Goal: Task Accomplishment & Management: Complete application form

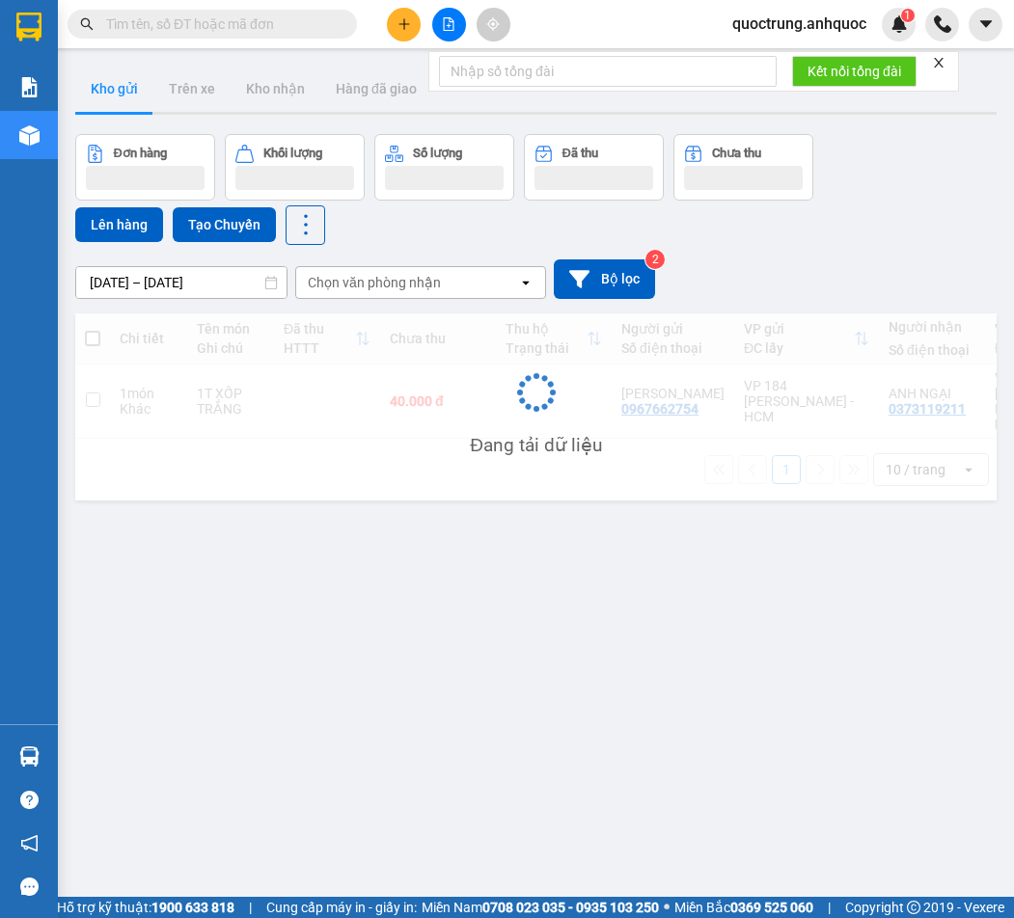
click at [938, 62] on icon "close" at bounding box center [939, 63] width 14 height 14
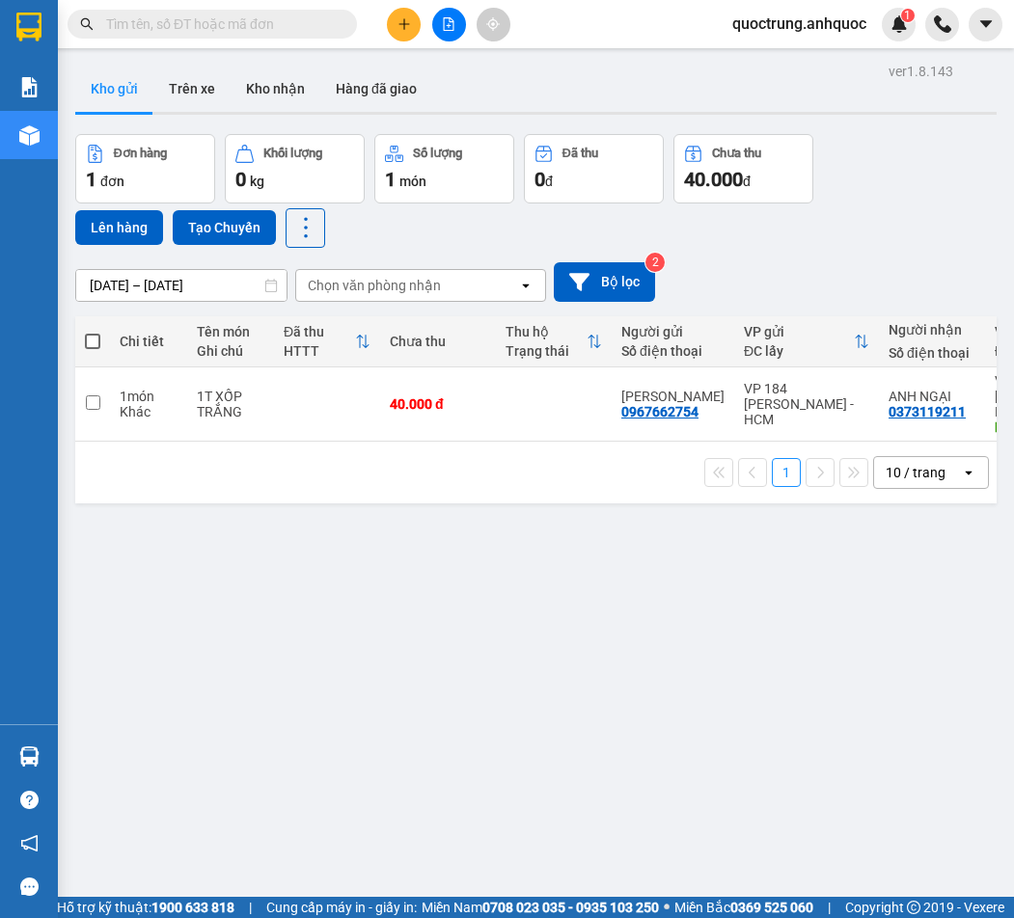
click at [805, 22] on span "quoctrung.anhquoc" at bounding box center [799, 24] width 165 height 24
click at [819, 59] on span "Đăng xuất" at bounding box center [807, 59] width 126 height 21
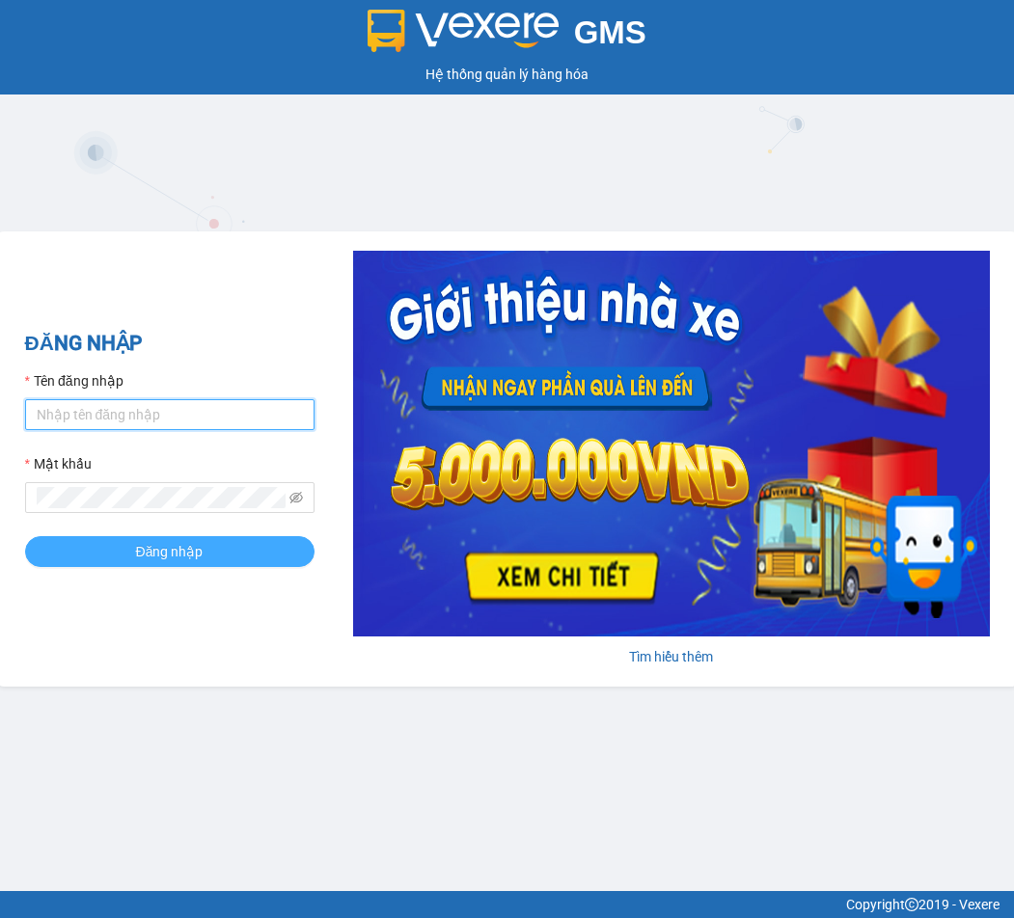
type input "minhnhut.anhquoc"
click at [233, 542] on button "Đăng nhập" at bounding box center [169, 551] width 289 height 31
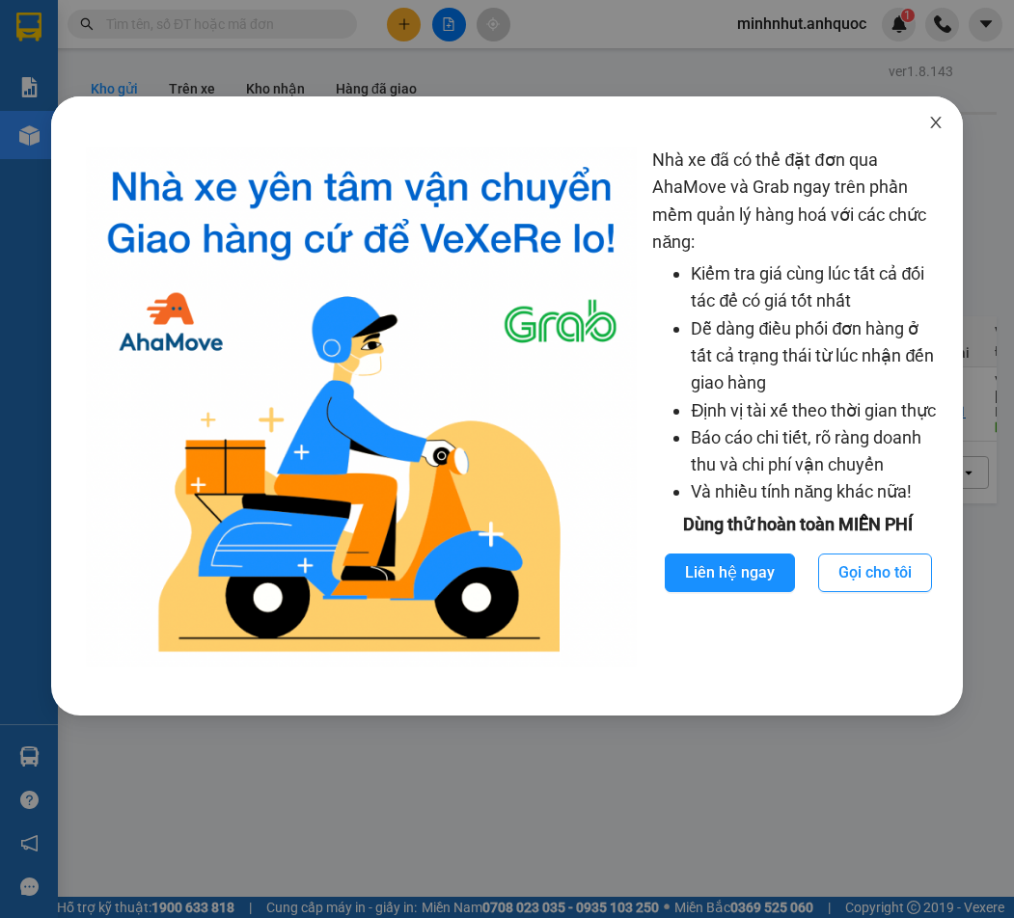
click at [938, 125] on icon "close" at bounding box center [936, 123] width 11 height 12
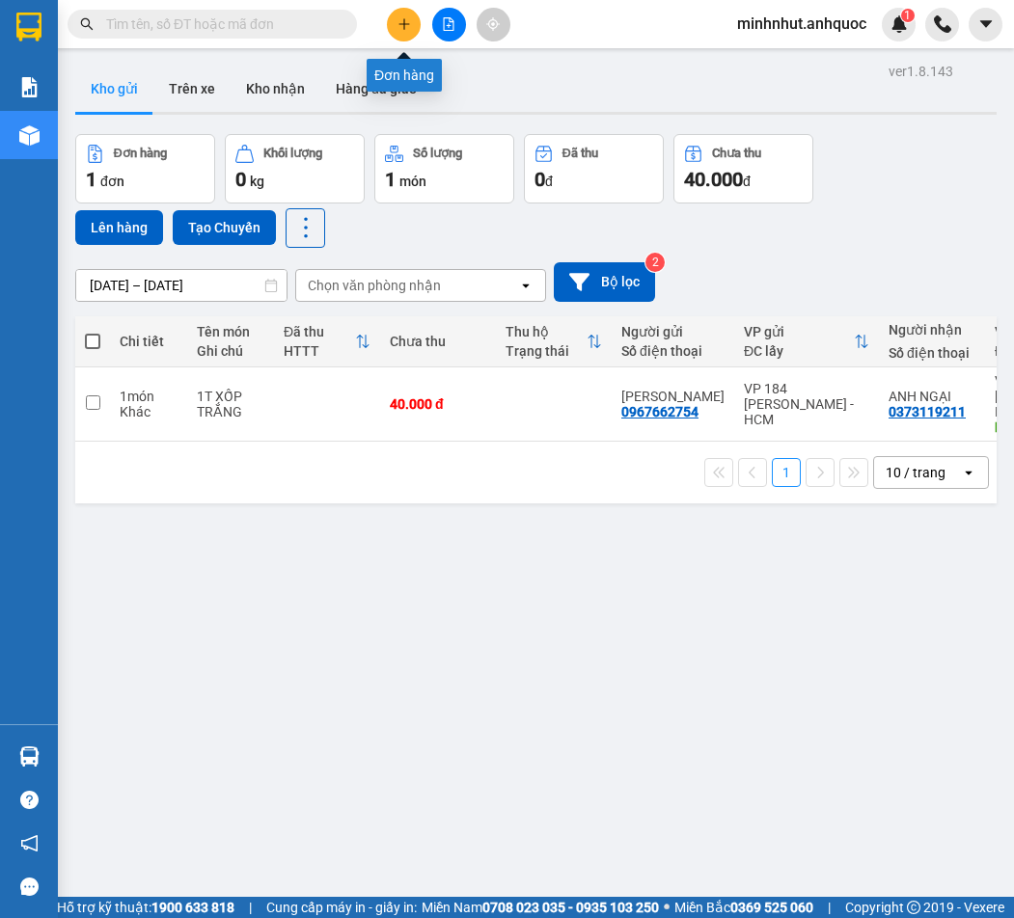
click at [398, 27] on icon "plus" at bounding box center [404, 24] width 14 height 14
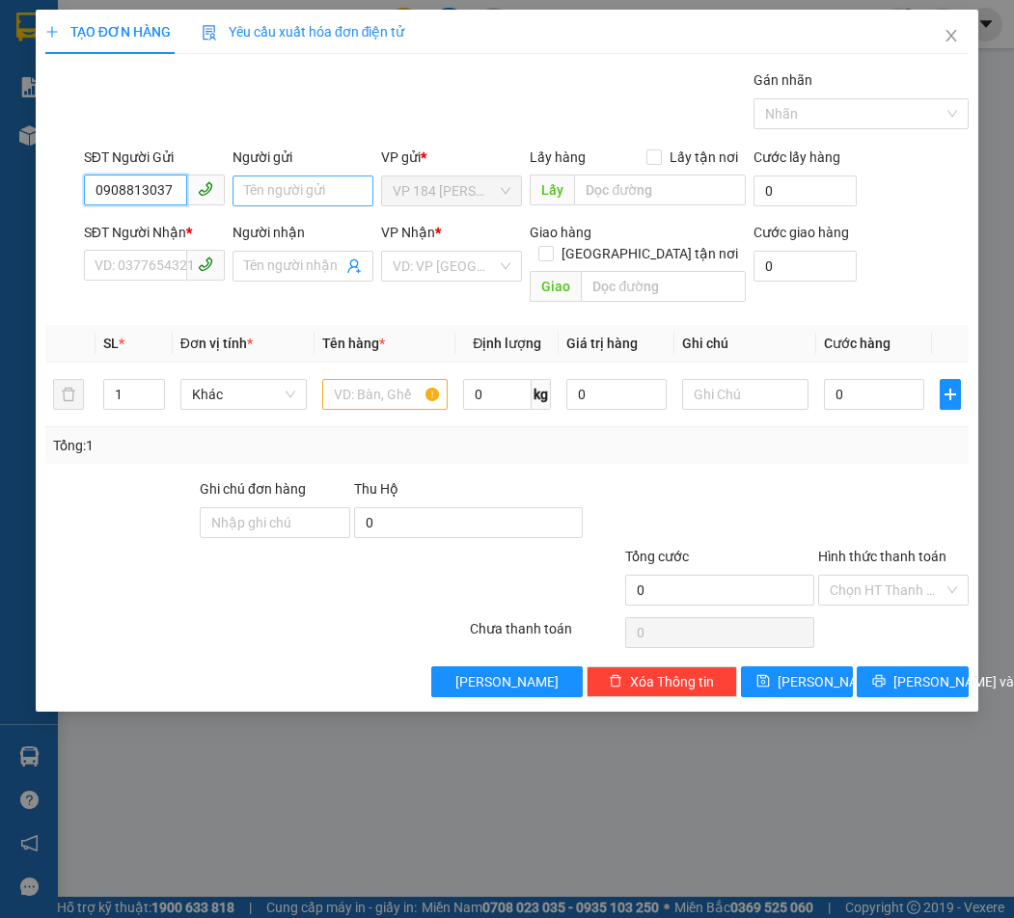
type input "0908813037"
click at [299, 192] on input "Người gửi" at bounding box center [302, 191] width 141 height 31
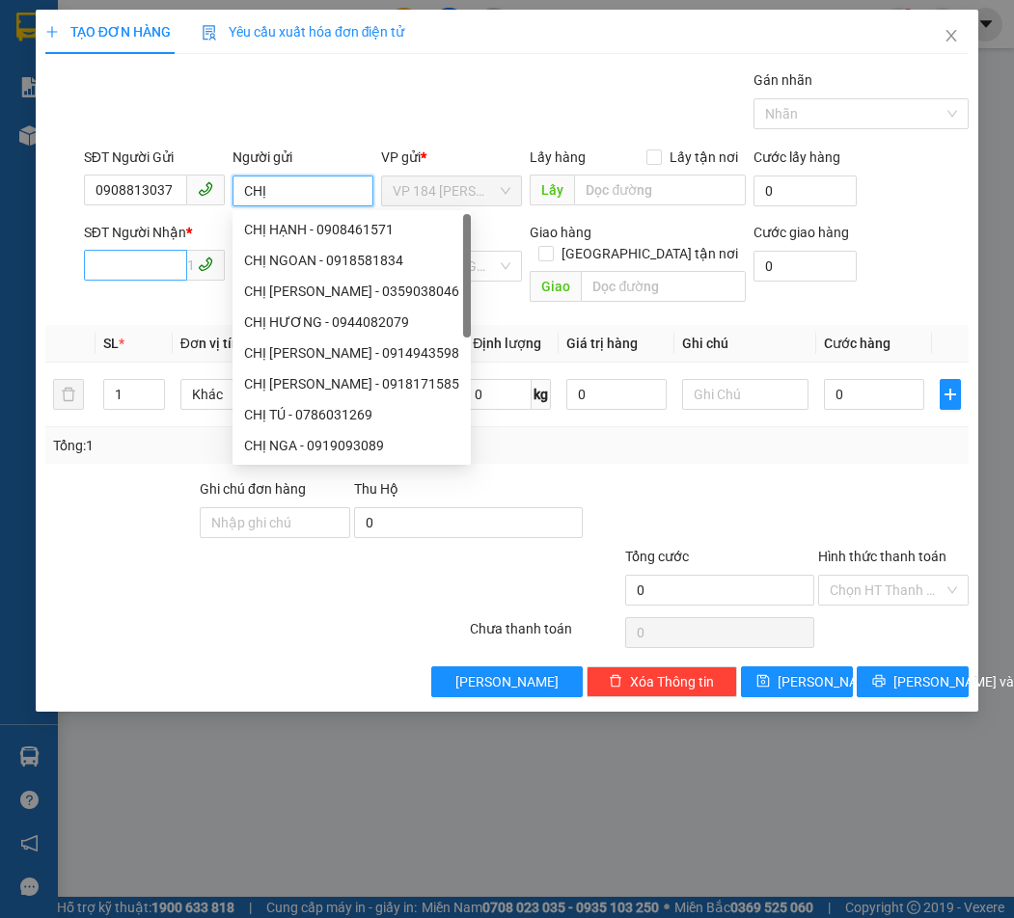
type input "CHỊ"
click at [163, 265] on input "SĐT Người Nhận *" at bounding box center [135, 265] width 103 height 31
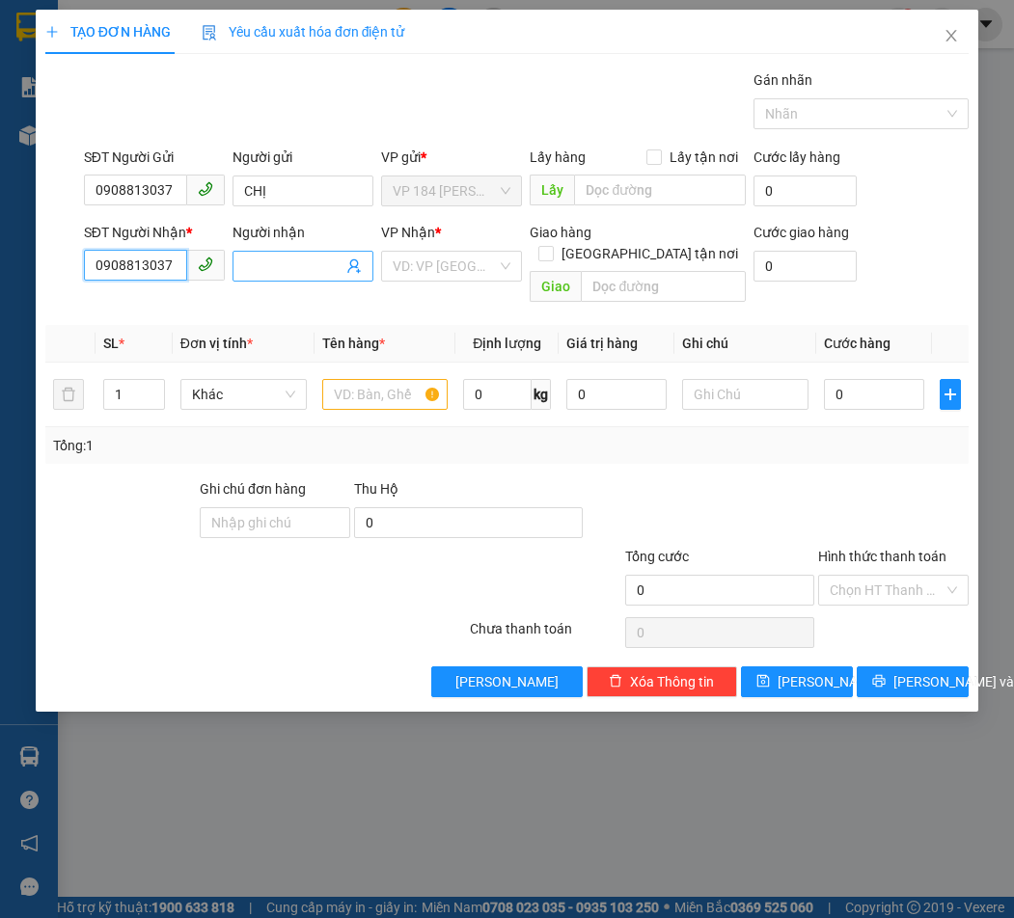
type input "0908813037"
click at [283, 257] on input "Người nhận" at bounding box center [293, 266] width 98 height 21
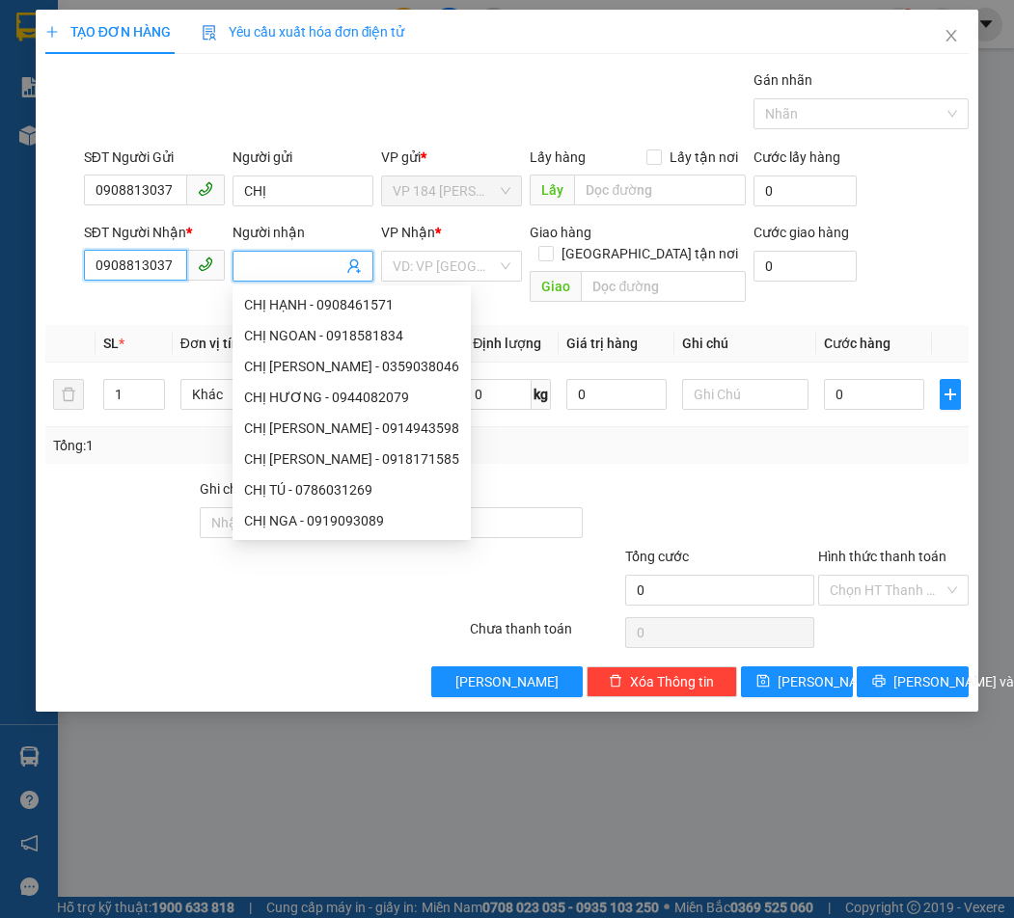
click at [169, 265] on input "0908813037" at bounding box center [135, 265] width 103 height 31
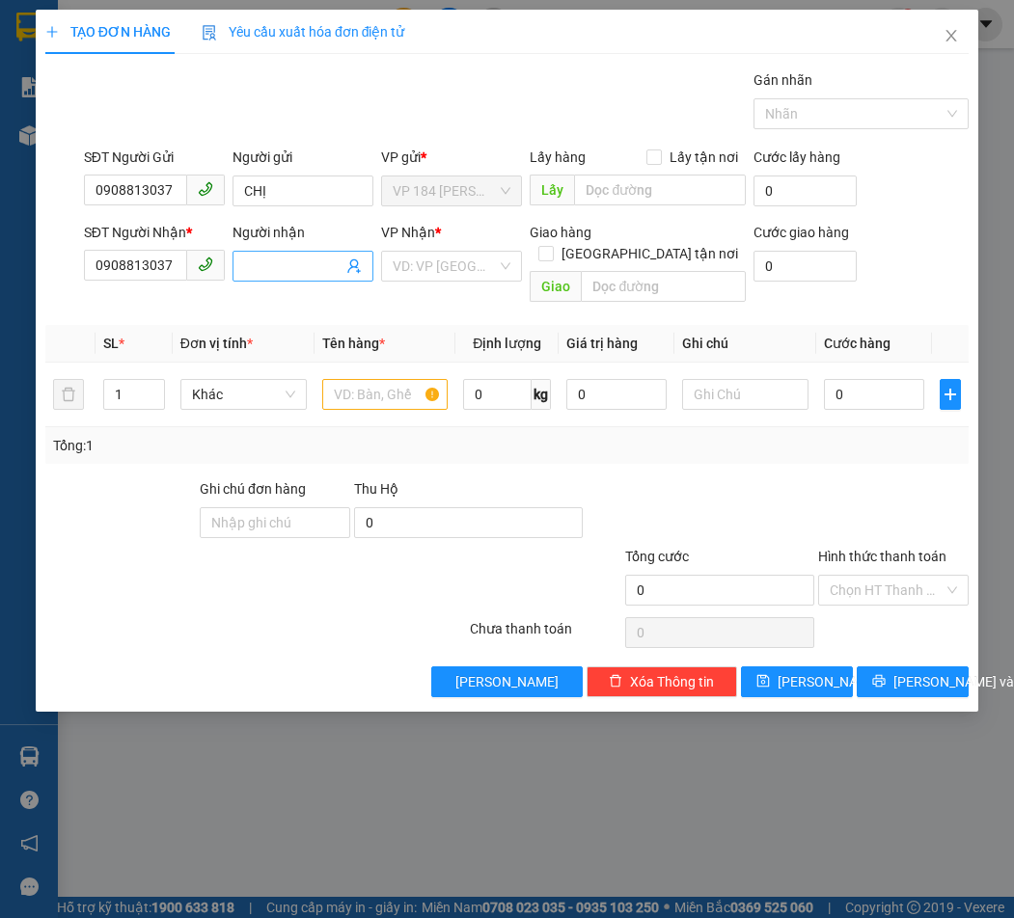
click at [287, 267] on input "Người nhận" at bounding box center [293, 266] width 98 height 21
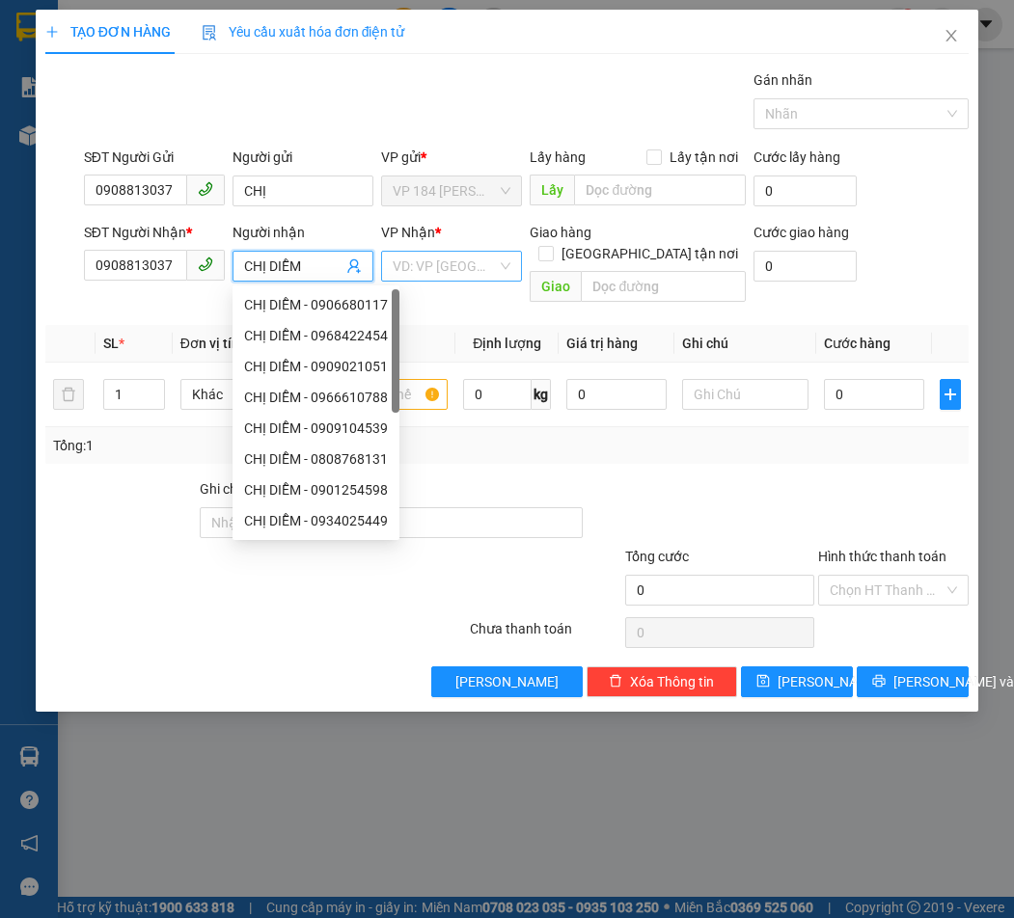
type input "CHỊ DIỄM"
click at [469, 261] on input "search" at bounding box center [445, 266] width 104 height 29
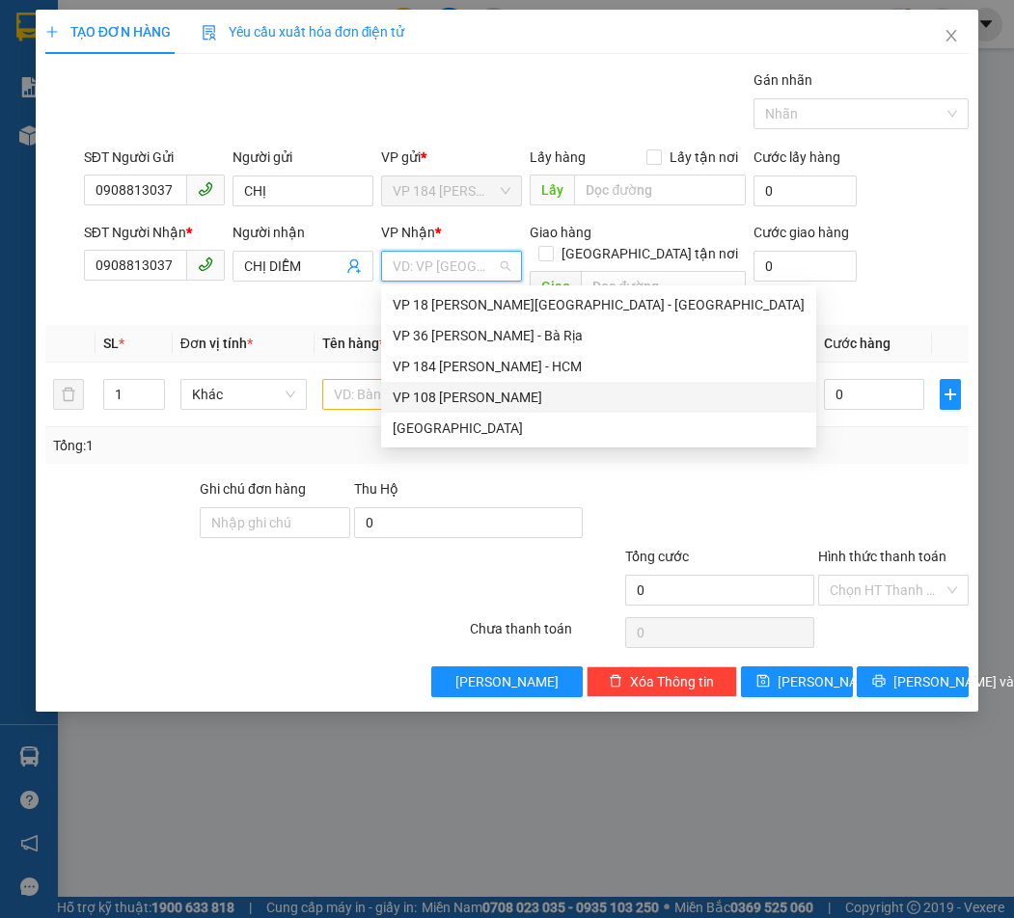
click at [496, 402] on div "VP 108 [PERSON_NAME]" at bounding box center [599, 397] width 412 height 21
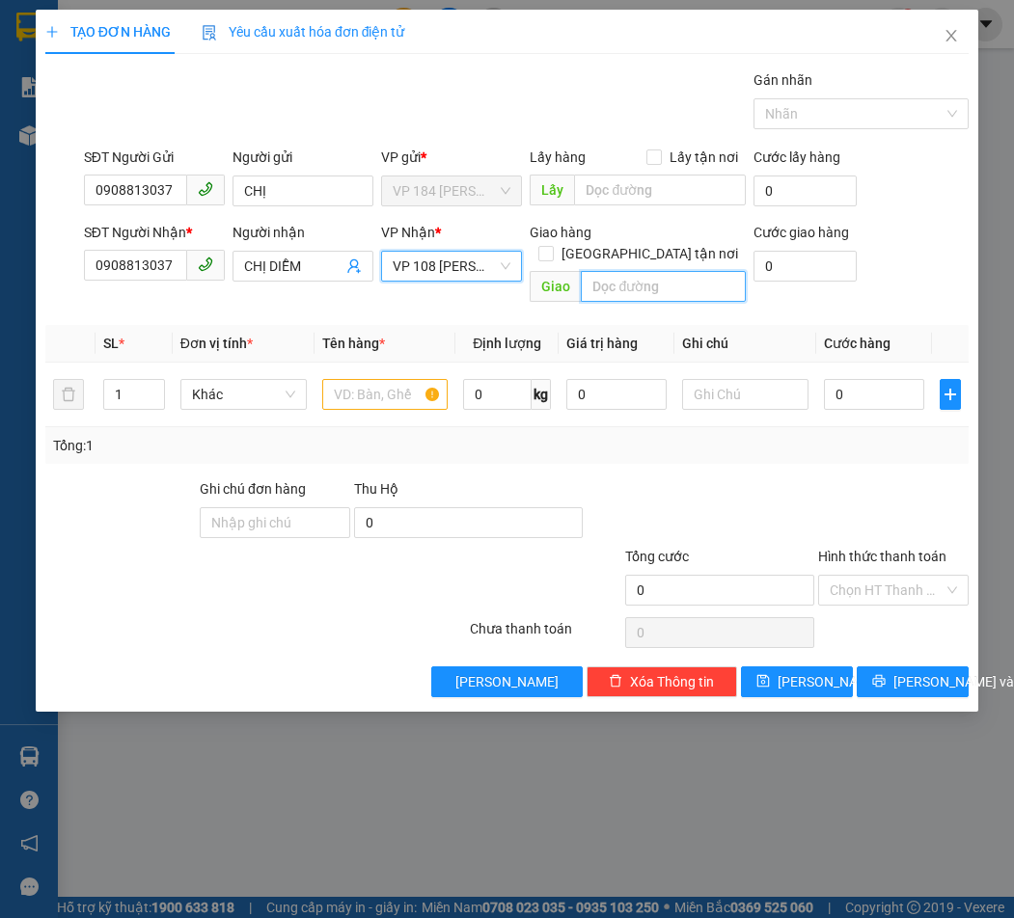
click at [641, 271] on input "text" at bounding box center [663, 286] width 164 height 31
type input "82/16A XÔ VIẾT NGHỆ TĨNH"
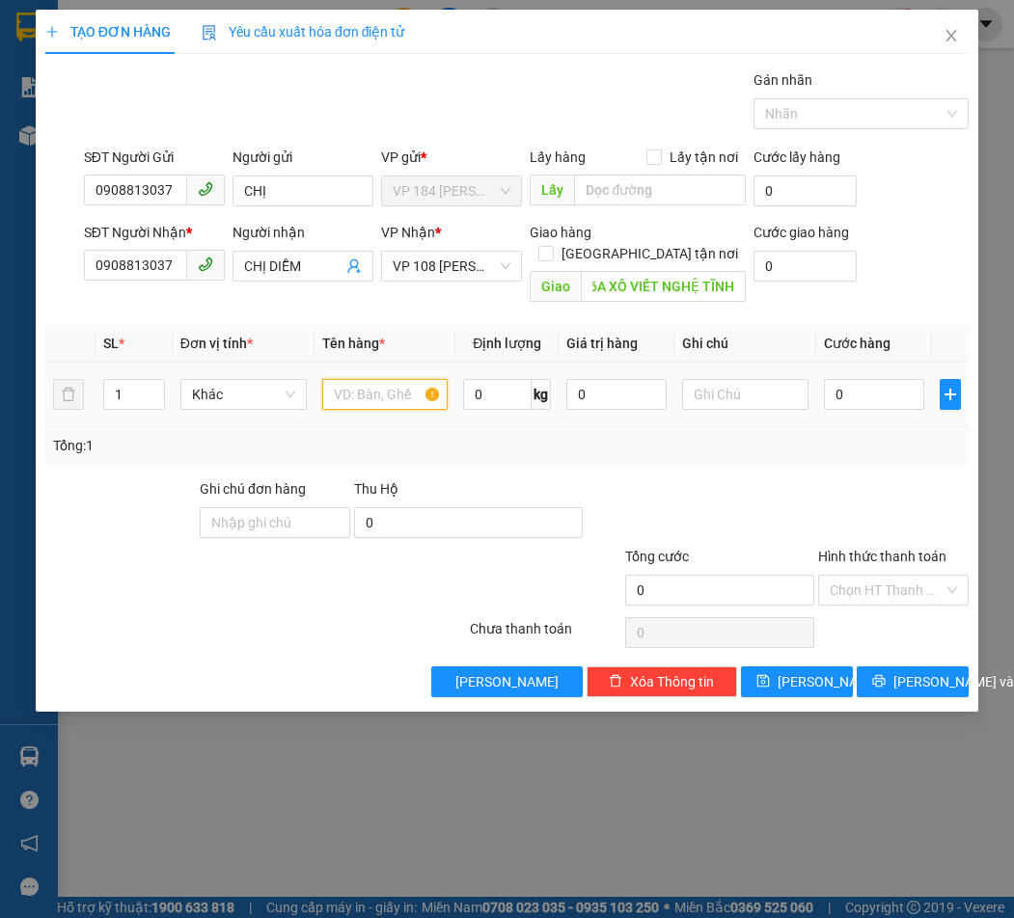
click at [376, 379] on input "text" at bounding box center [385, 394] width 126 height 31
type input "1 BỊCH TRẮNG"
click at [893, 379] on input "0" at bounding box center [874, 394] width 100 height 31
type input "2"
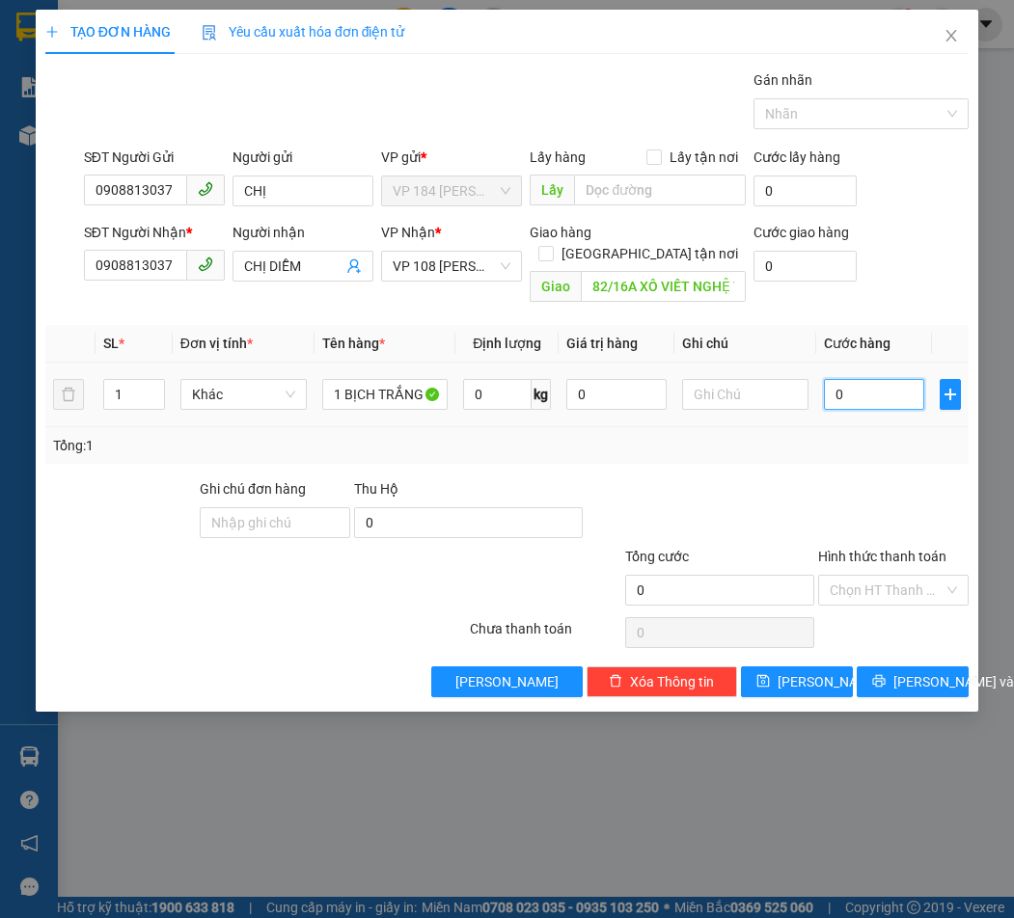
type input "2"
type input "20"
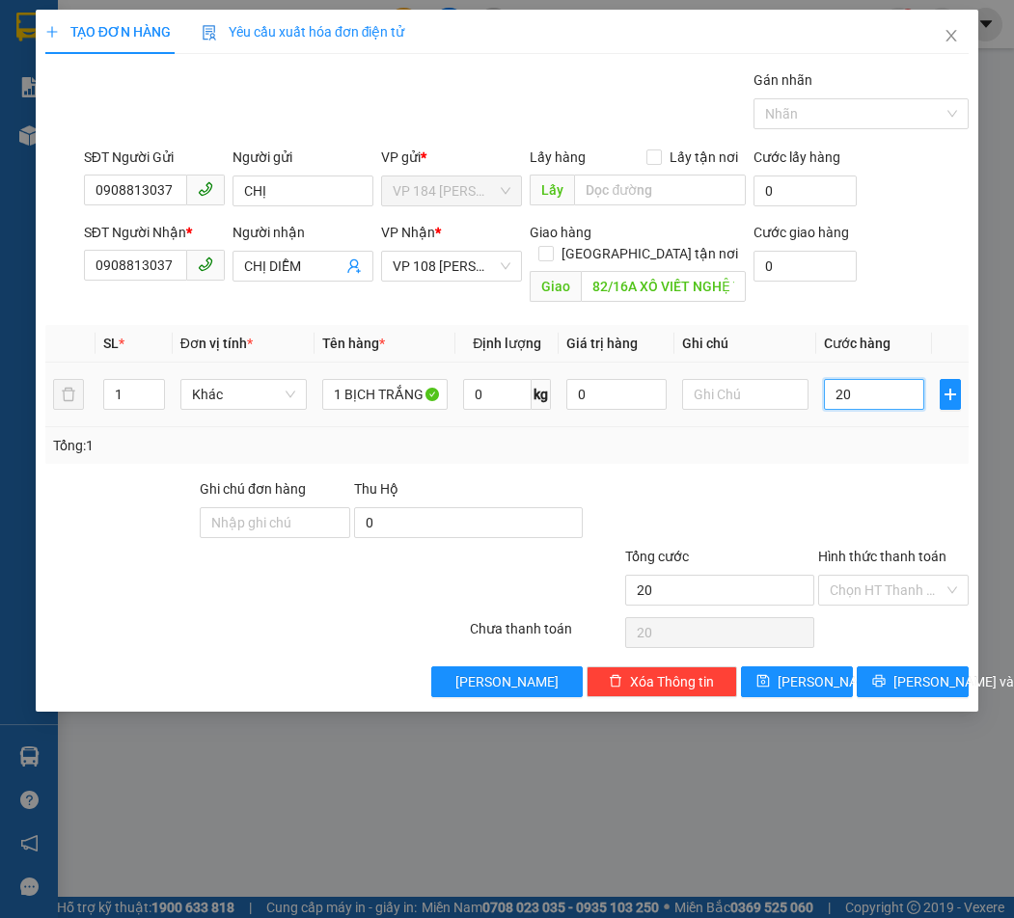
type input "200"
type input "2.000"
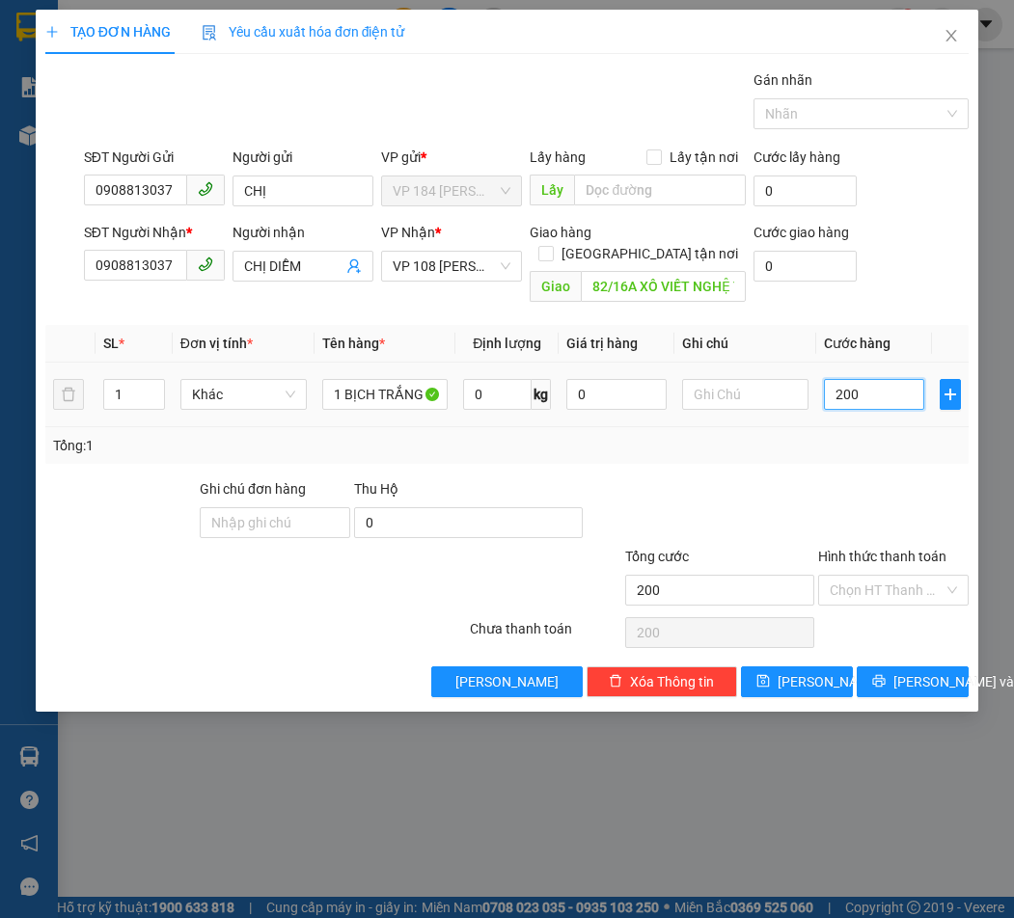
type input "2.000"
type input "20.000"
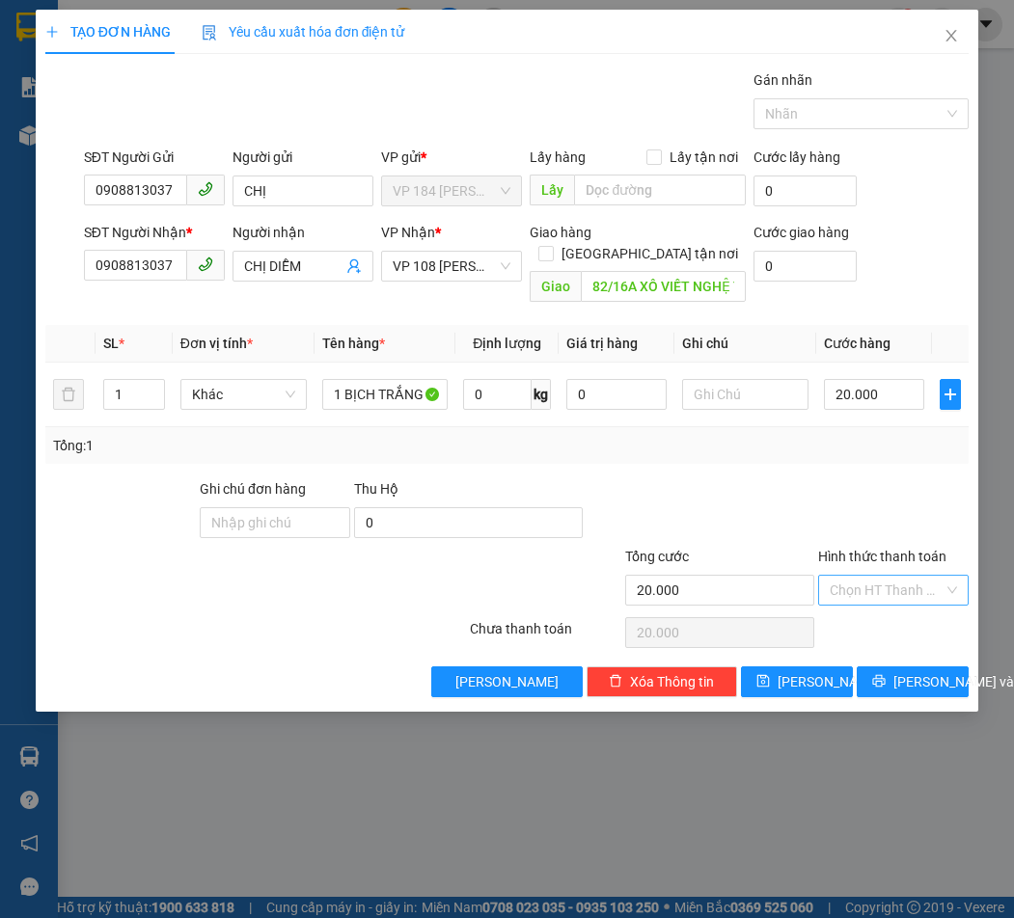
click at [920, 576] on input "Hình thức thanh toán" at bounding box center [887, 590] width 114 height 29
click at [909, 601] on div "Tại văn phòng" at bounding box center [893, 607] width 127 height 21
type input "0"
click at [920, 671] on span "[PERSON_NAME] và In" at bounding box center [960, 681] width 135 height 21
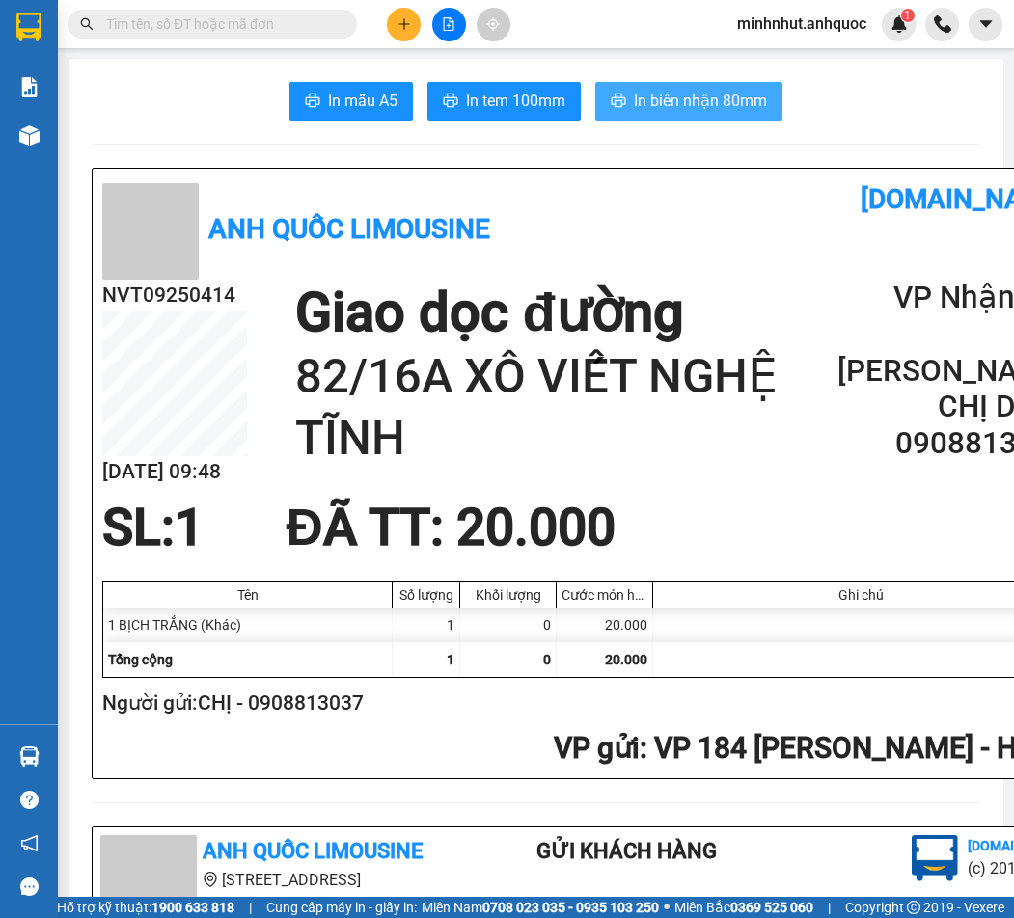
click at [660, 113] on span "In biên nhận 80mm" at bounding box center [700, 101] width 133 height 24
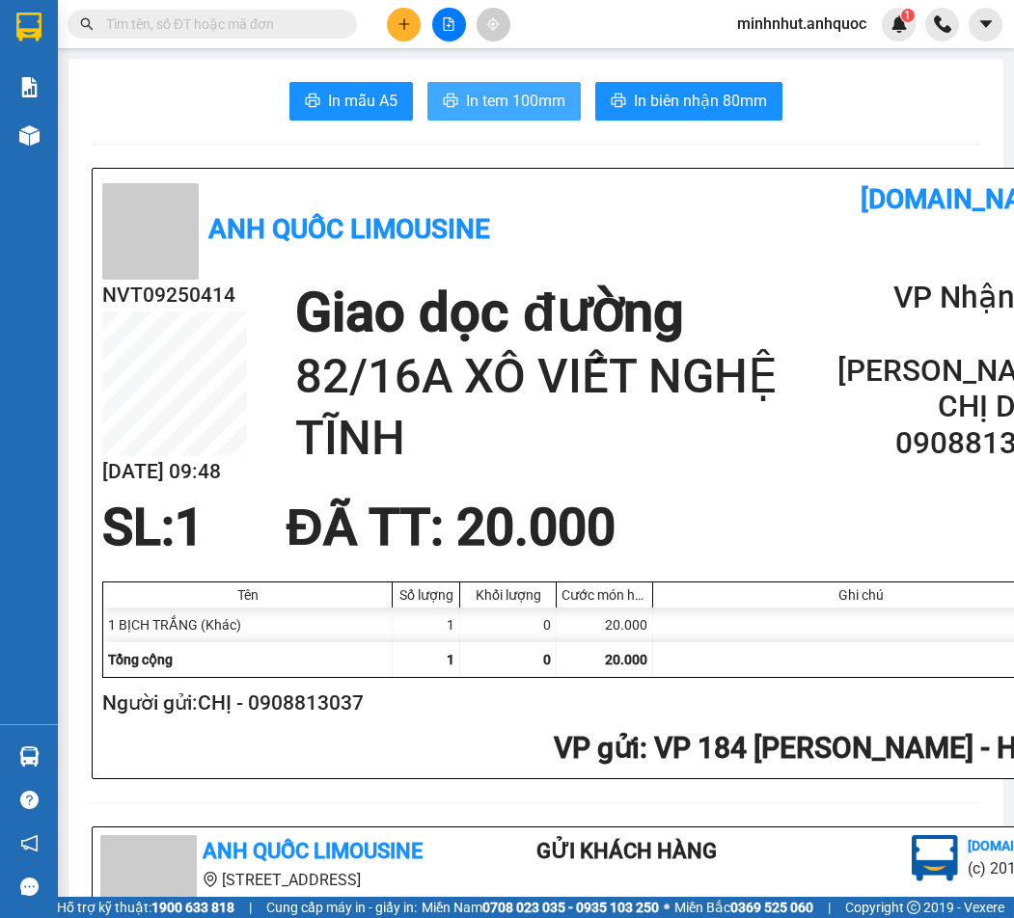
click at [473, 99] on span "In tem 100mm" at bounding box center [515, 101] width 99 height 24
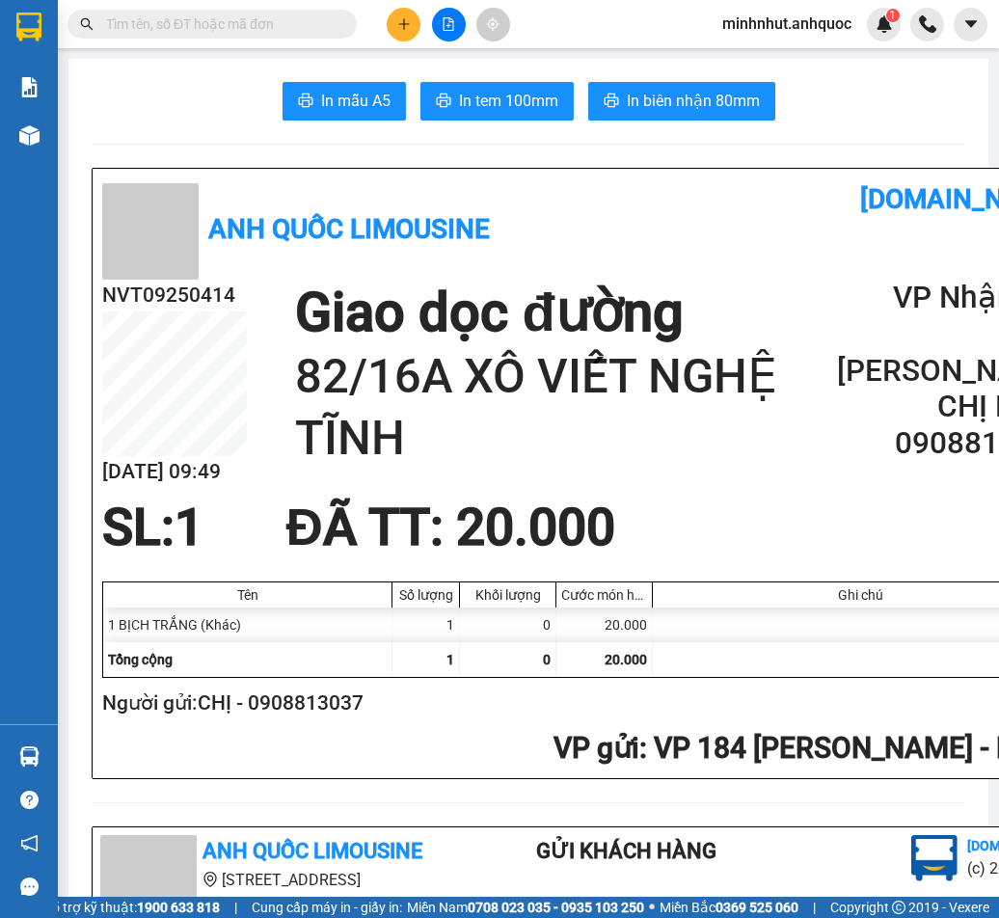
click at [420, 20] on button at bounding box center [404, 25] width 34 height 34
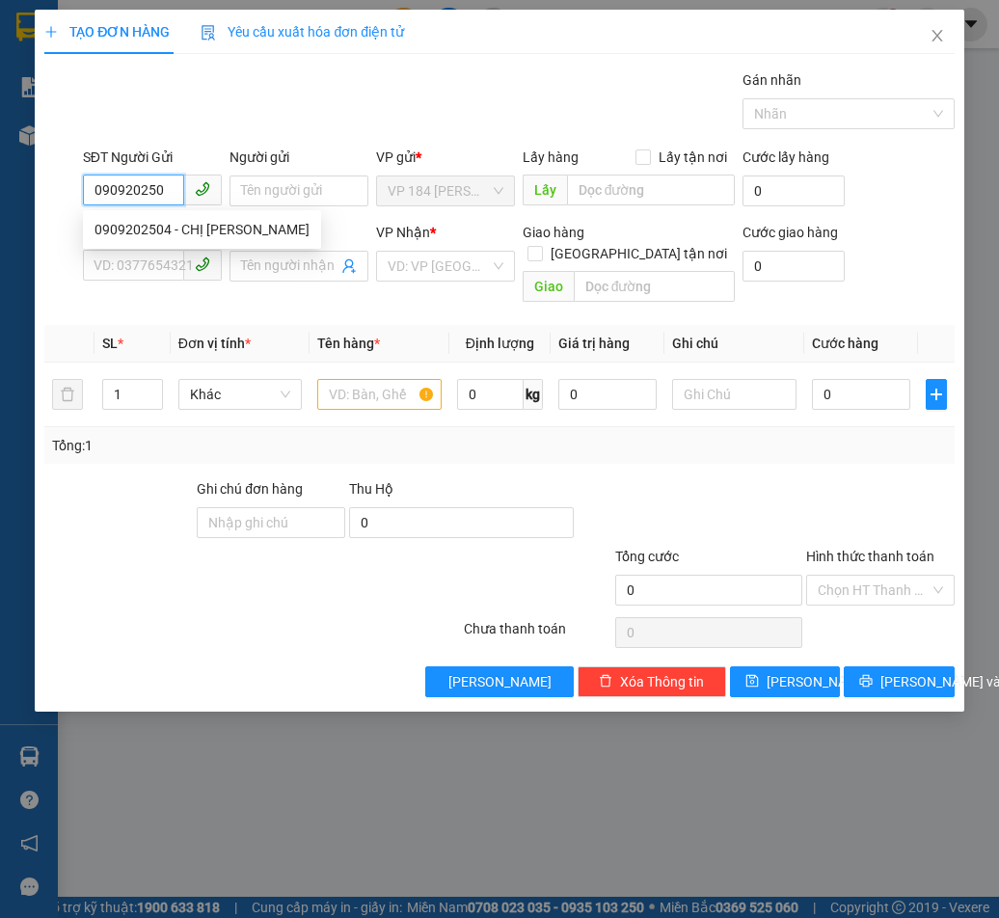
type input "0909202504"
click at [168, 223] on div "0909202504 - CHỊ [PERSON_NAME]" at bounding box center [202, 229] width 215 height 21
type input "CHỊ [PERSON_NAME]"
type input "0909202504"
type input "CHỊ [PERSON_NAME]"
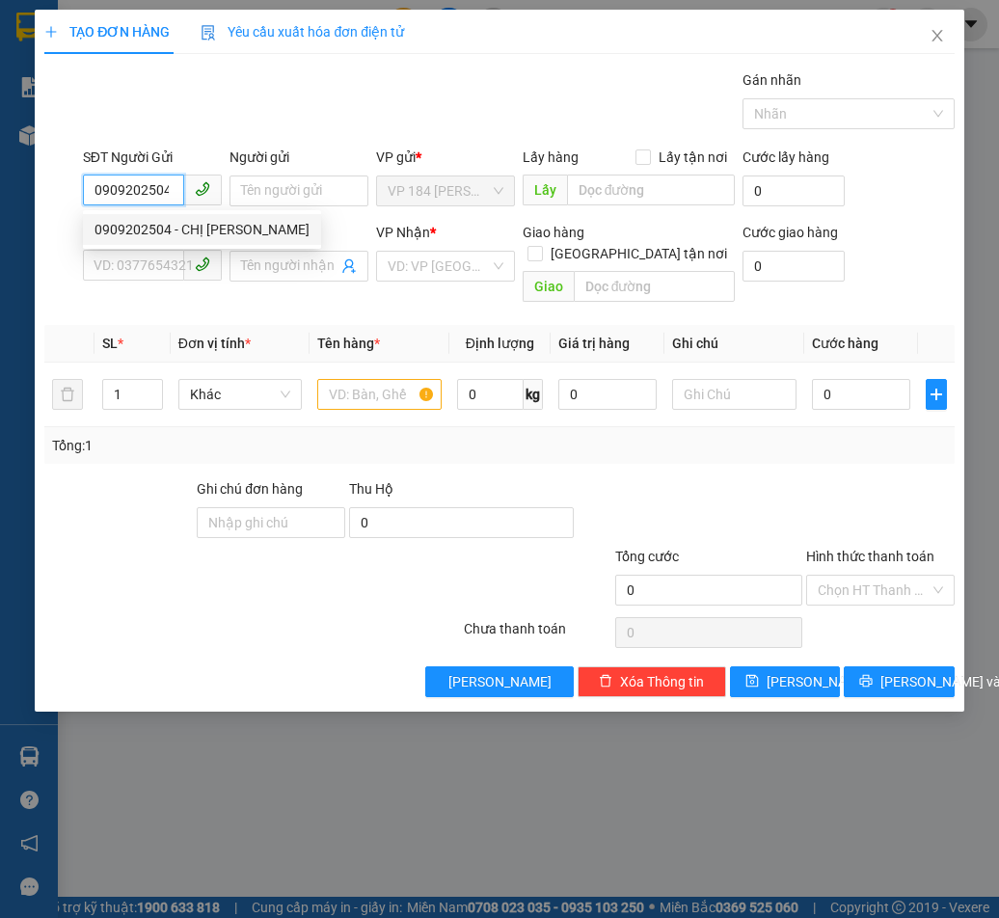
type input "VPVT"
type input "ck scb 12/9"
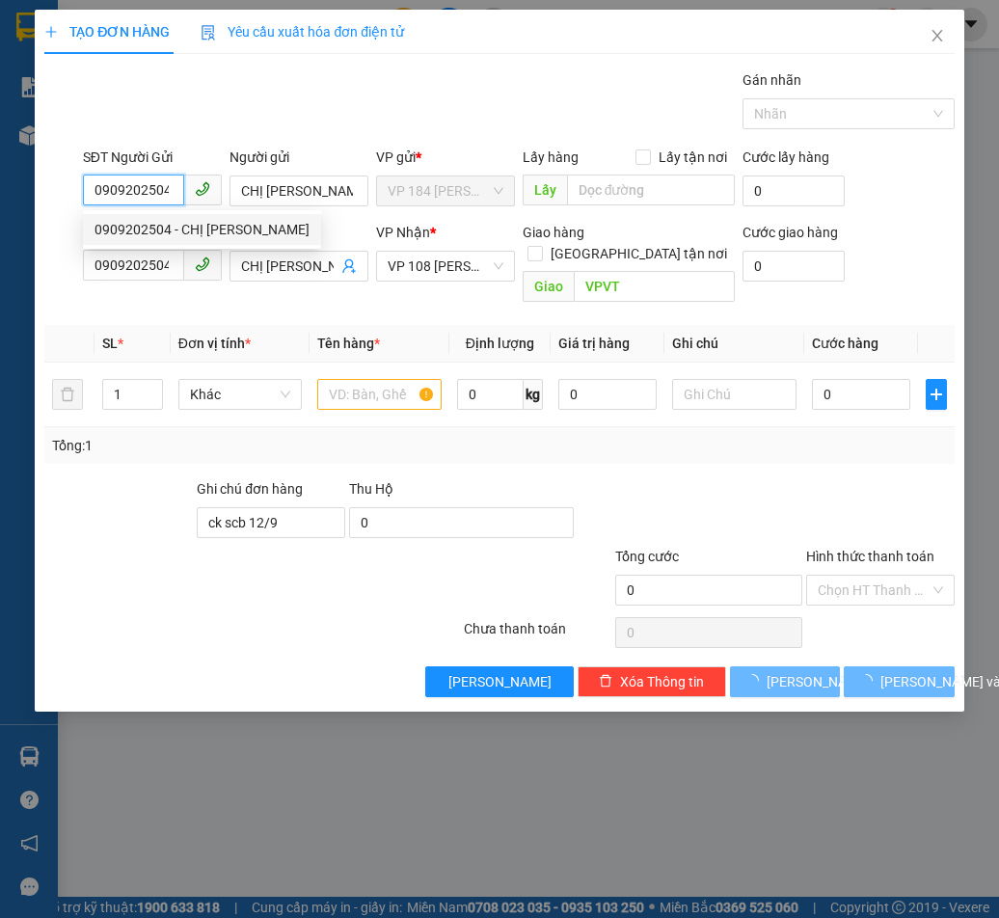
type input "30.000"
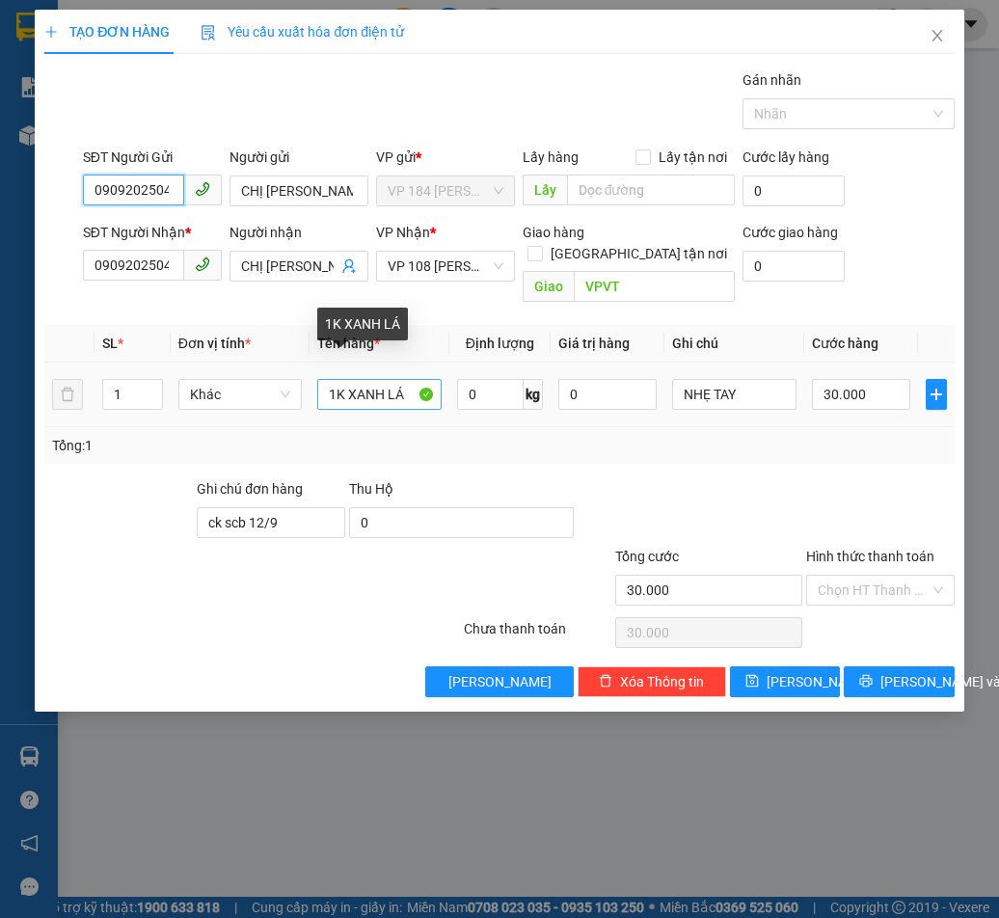
type input "0909202504"
drag, startPoint x: 327, startPoint y: 377, endPoint x: 500, endPoint y: 406, distance: 175.1
click at [500, 406] on div "SL * Đơn vị tính * Tên hàng * Định lượng Giá trị hàng Ghi chú Cước hàng 1 Khác …" at bounding box center [499, 394] width 910 height 139
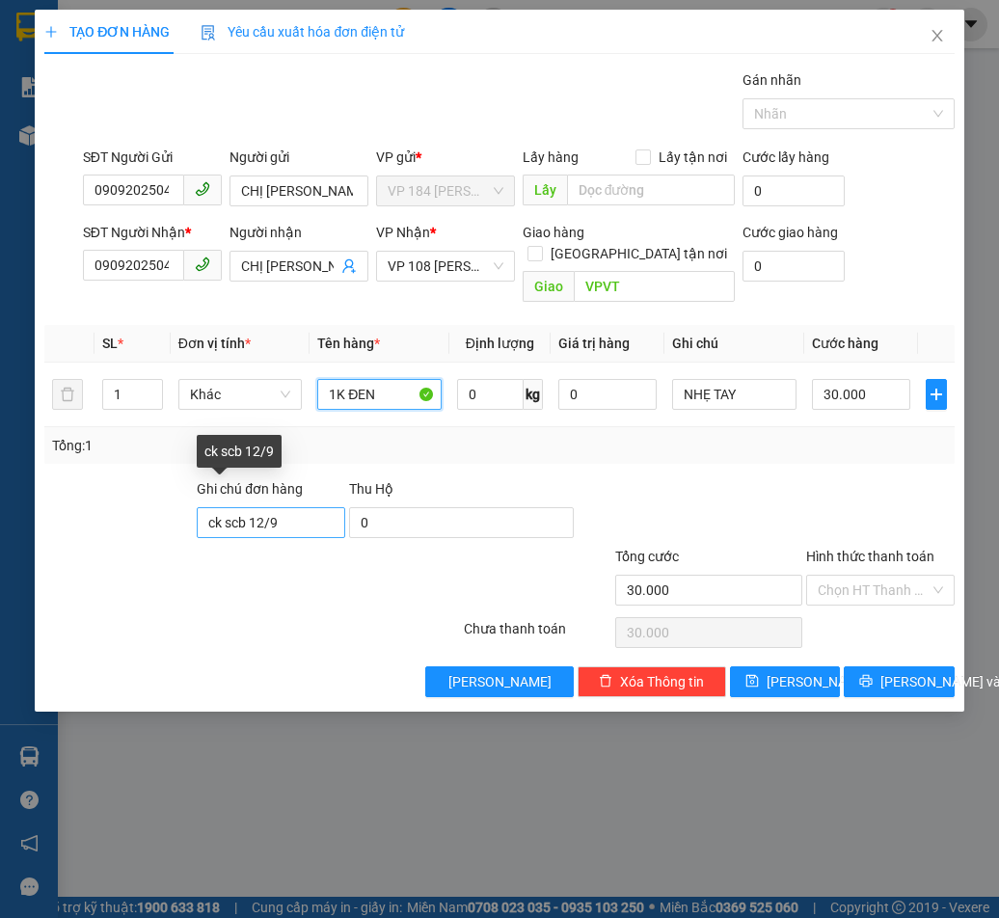
type input "1K ĐEN"
drag, startPoint x: 325, startPoint y: 504, endPoint x: -12, endPoint y: 525, distance: 337.4
click at [0, 525] on html "Kết quả tìm kiếm ( 0 ) Bộ lọc No Data minhnhut.anhquoc 1 Báo cáo Báo cáo dòng t…" at bounding box center [499, 459] width 999 height 918
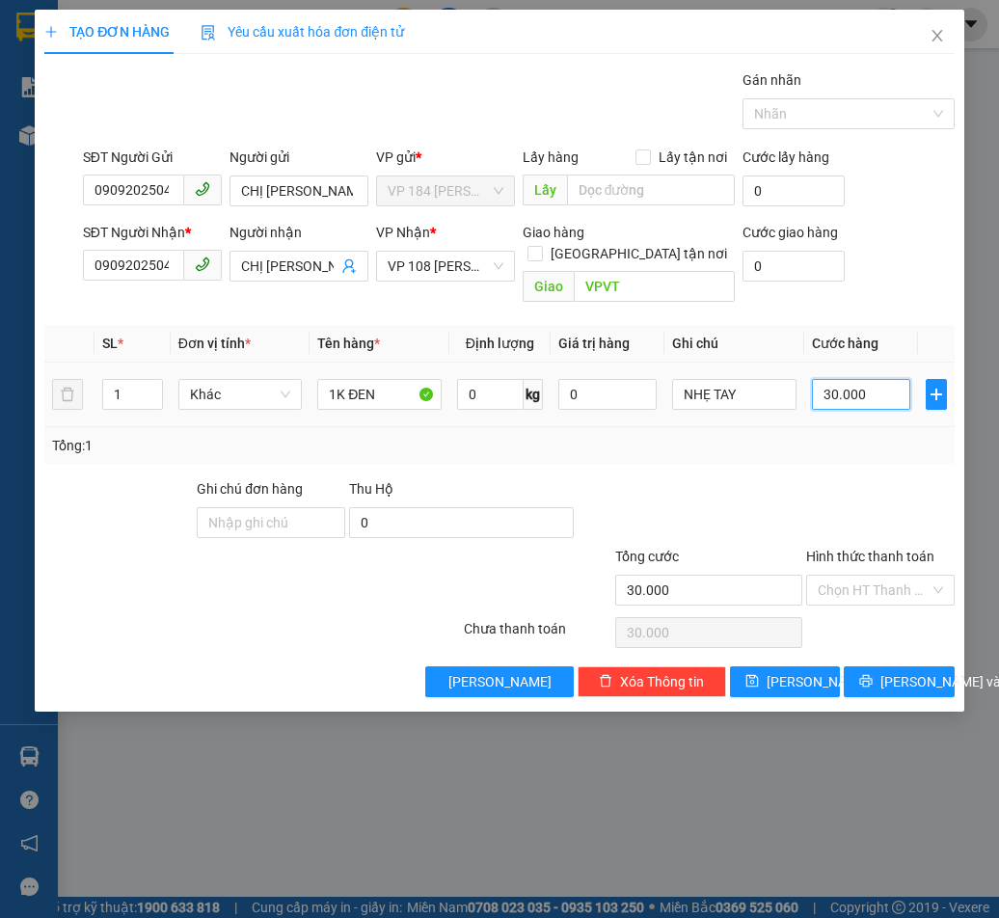
click at [881, 379] on input "30.000" at bounding box center [861, 394] width 98 height 31
type input "2"
type input "20"
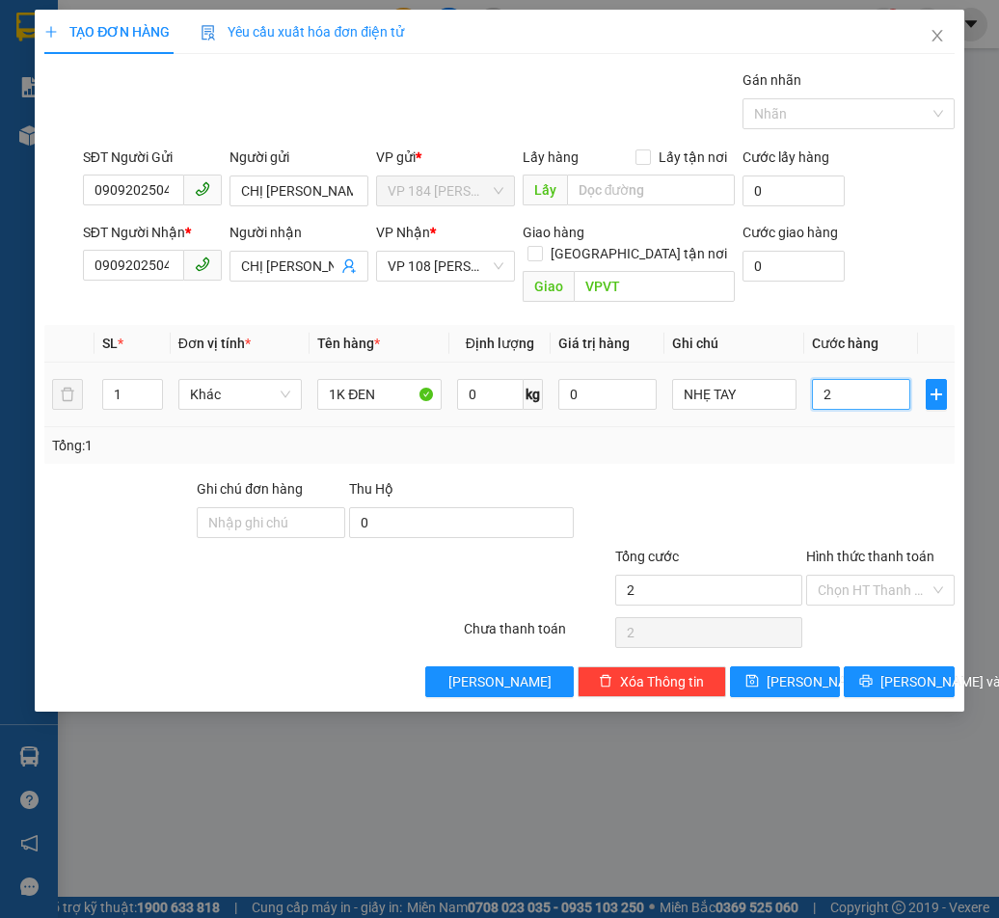
type input "20"
type input "200"
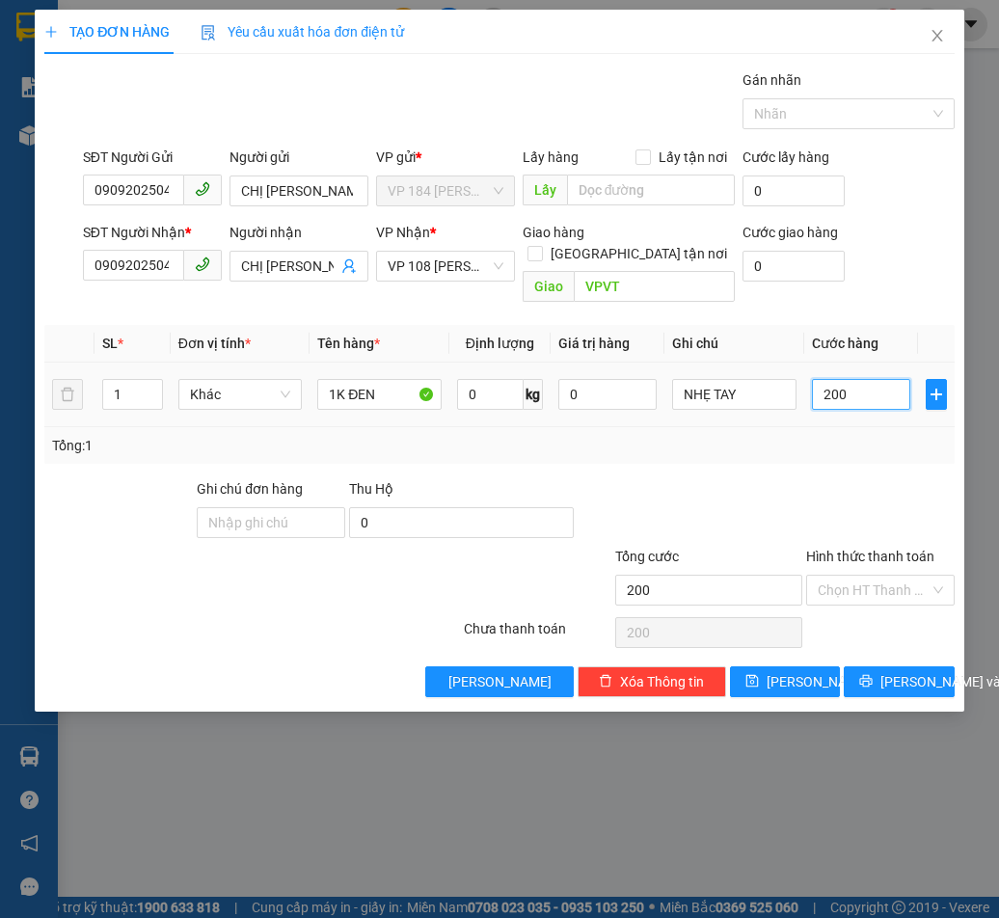
type input "2.000"
type input "20.000"
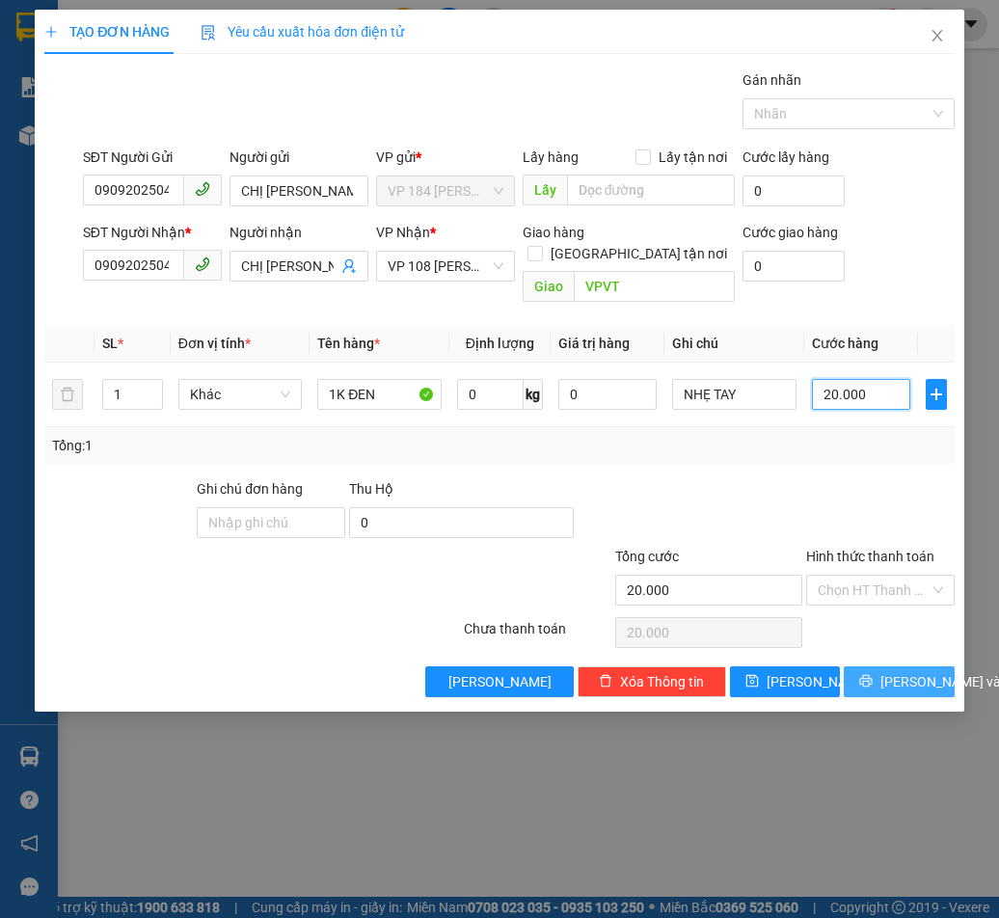
type input "20.000"
click at [865, 674] on icon "printer" at bounding box center [867, 681] width 14 height 14
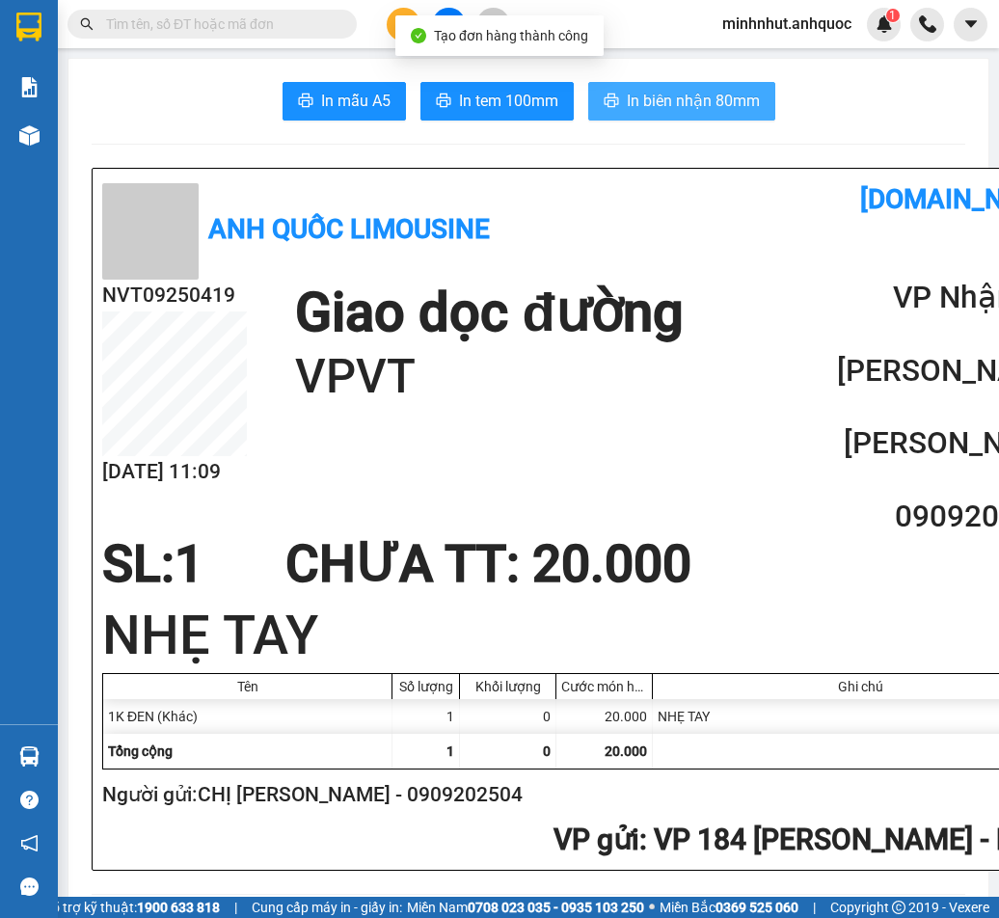
click at [675, 94] on span "In biên nhận 80mm" at bounding box center [693, 101] width 133 height 24
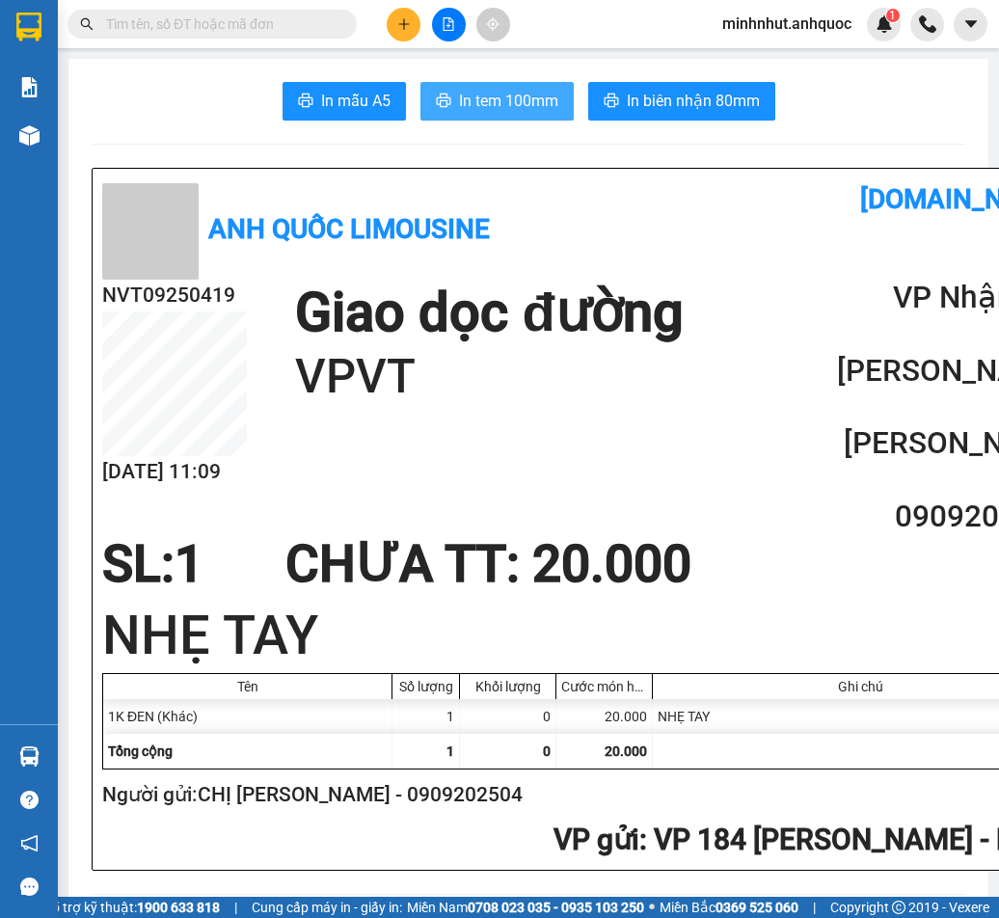
click at [461, 102] on span "In tem 100mm" at bounding box center [508, 101] width 99 height 24
